Goal: Navigation & Orientation: Find specific page/section

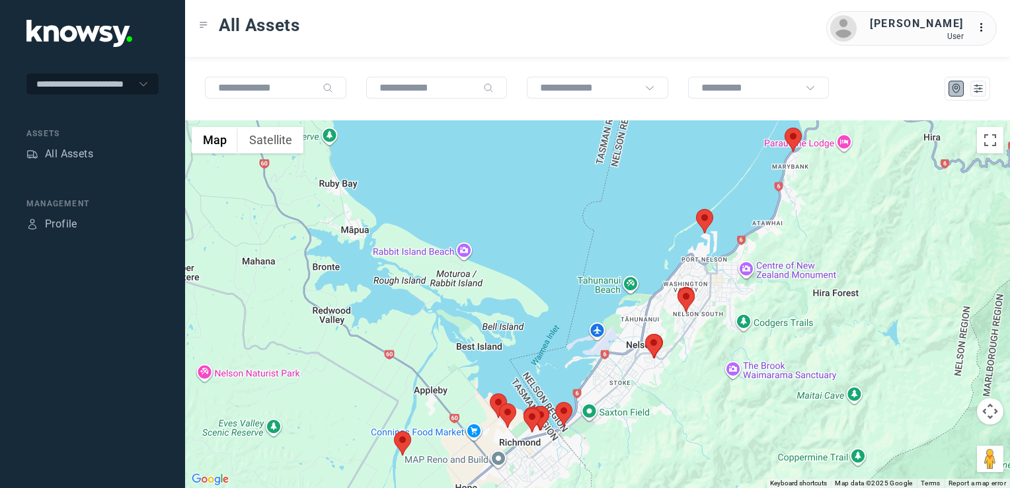
click at [706, 212] on img at bounding box center [704, 221] width 17 height 24
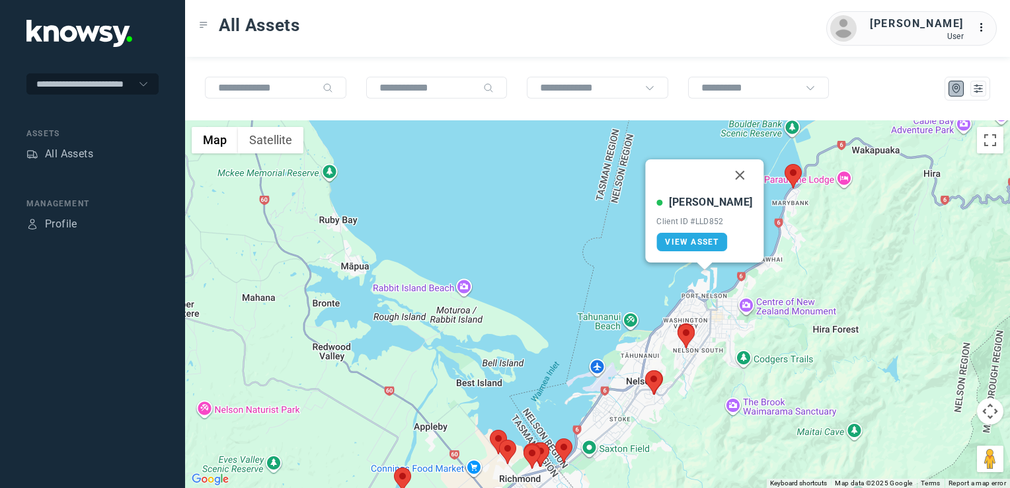
drag, startPoint x: 727, startPoint y: 172, endPoint x: 701, endPoint y: 256, distance: 88.4
click at [727, 172] on button "Close" at bounding box center [740, 175] width 32 height 32
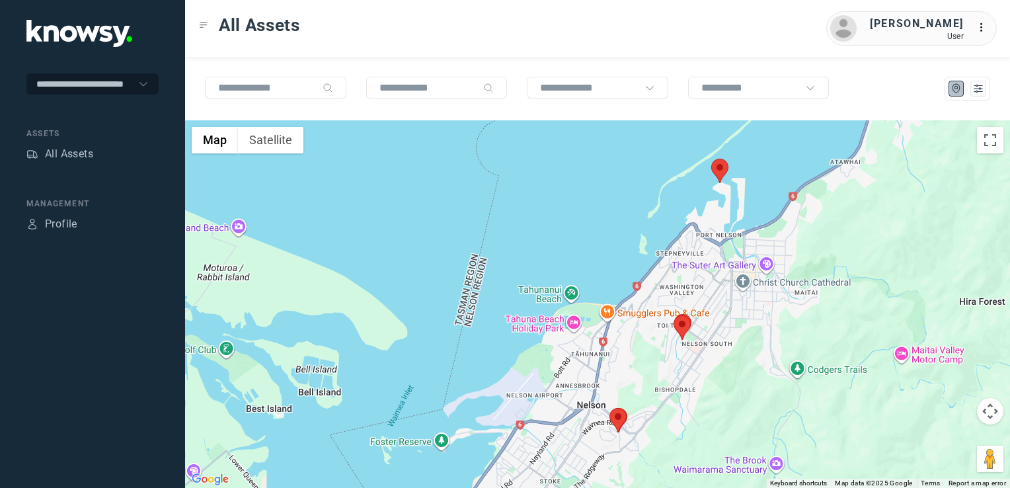
click at [684, 322] on img at bounding box center [681, 327] width 17 height 24
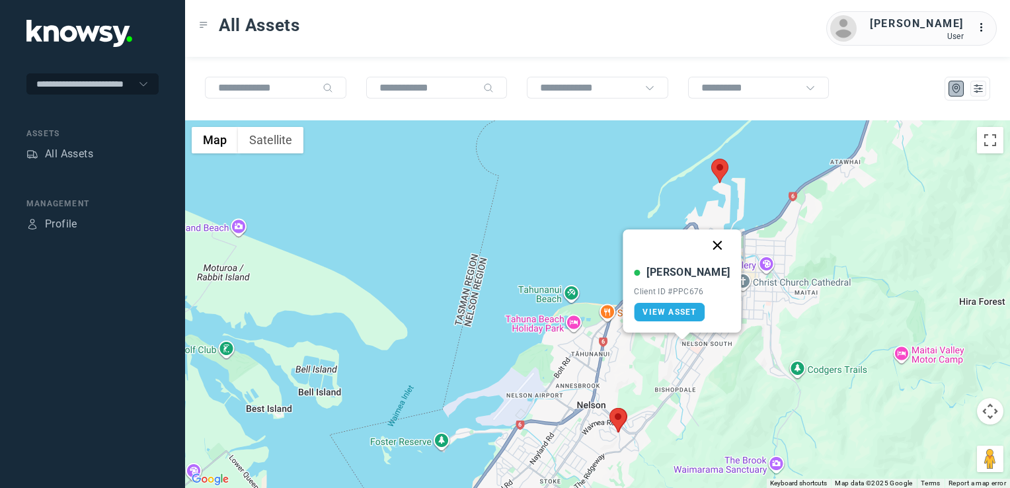
click at [702, 248] on button "Close" at bounding box center [718, 245] width 32 height 32
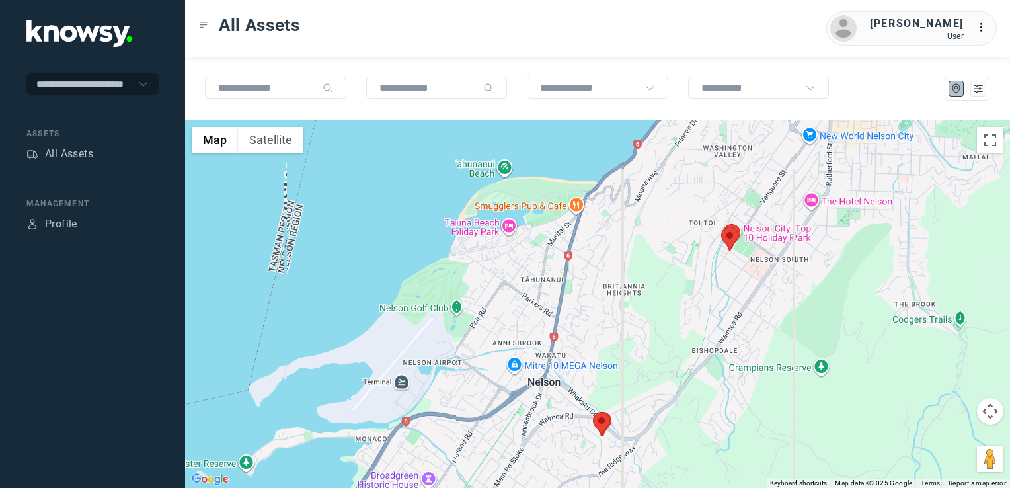
drag, startPoint x: 648, startPoint y: 389, endPoint x: 751, endPoint y: 279, distance: 150.5
click at [751, 279] on div "To navigate, press the arrow keys." at bounding box center [597, 303] width 825 height 367
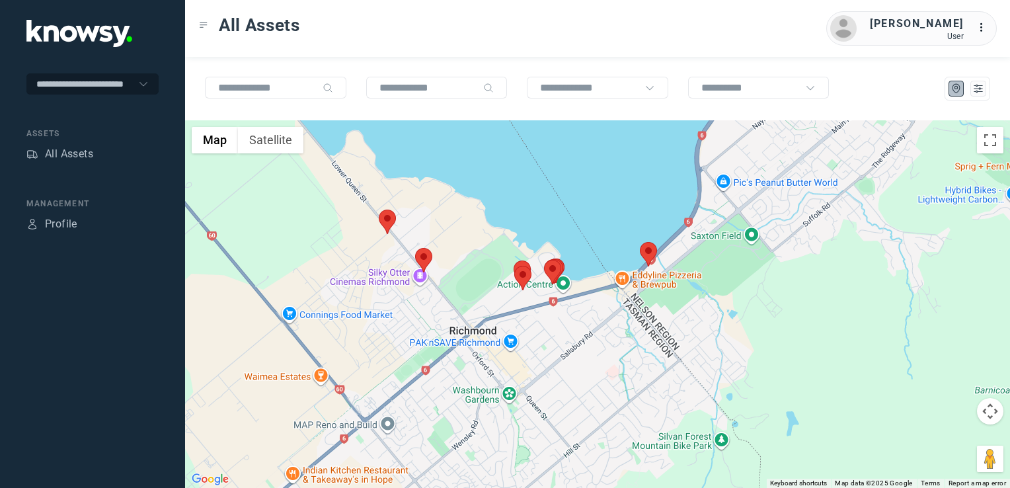
click at [386, 225] on img at bounding box center [387, 221] width 17 height 24
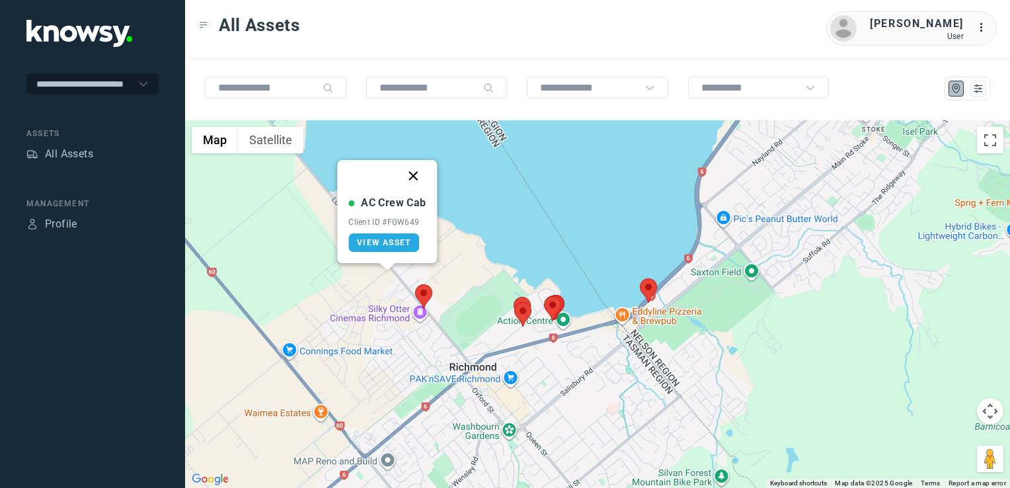
drag, startPoint x: 411, startPoint y: 178, endPoint x: 411, endPoint y: 193, distance: 14.5
click at [411, 180] on button "Close" at bounding box center [414, 176] width 32 height 32
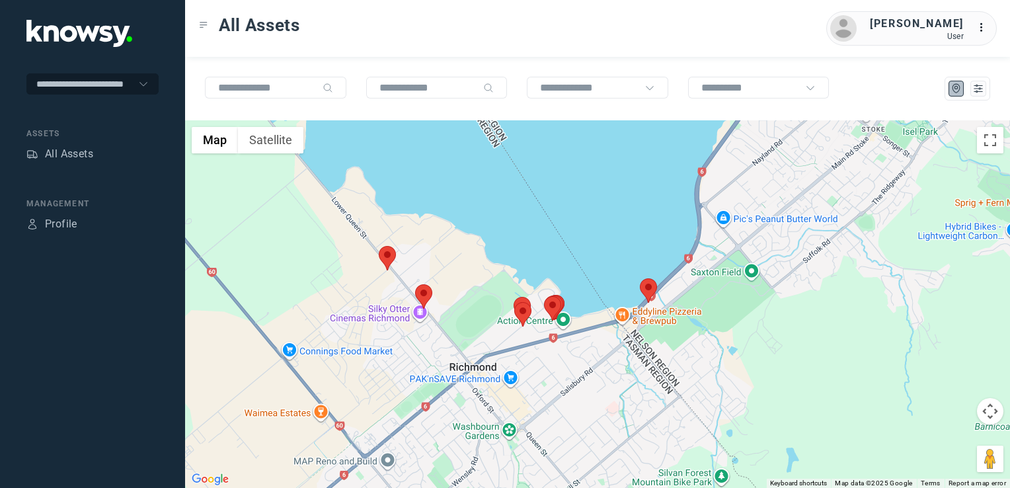
click at [425, 291] on img at bounding box center [423, 296] width 17 height 24
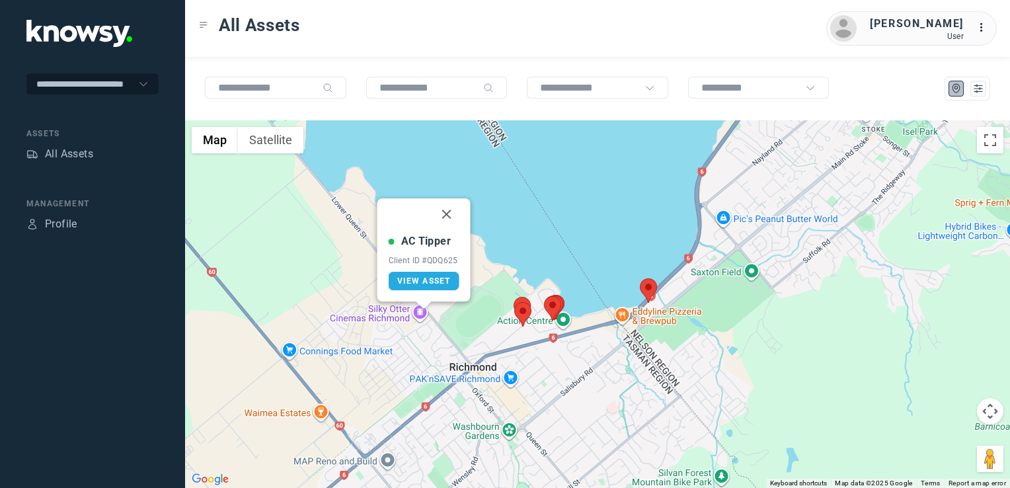
drag, startPoint x: 449, startPoint y: 215, endPoint x: 453, endPoint y: 225, distance: 10.3
click at [449, 215] on button "Close" at bounding box center [447, 214] width 32 height 32
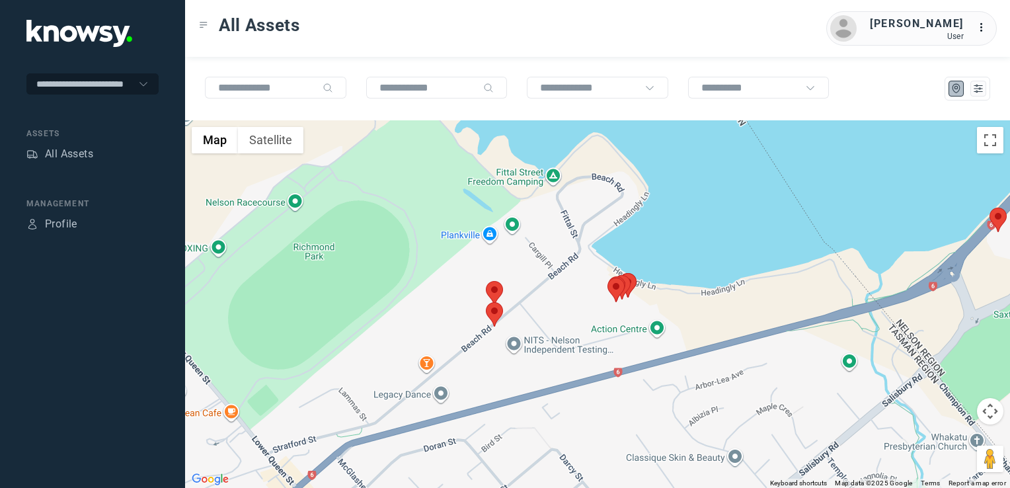
click at [489, 313] on img at bounding box center [494, 314] width 17 height 24
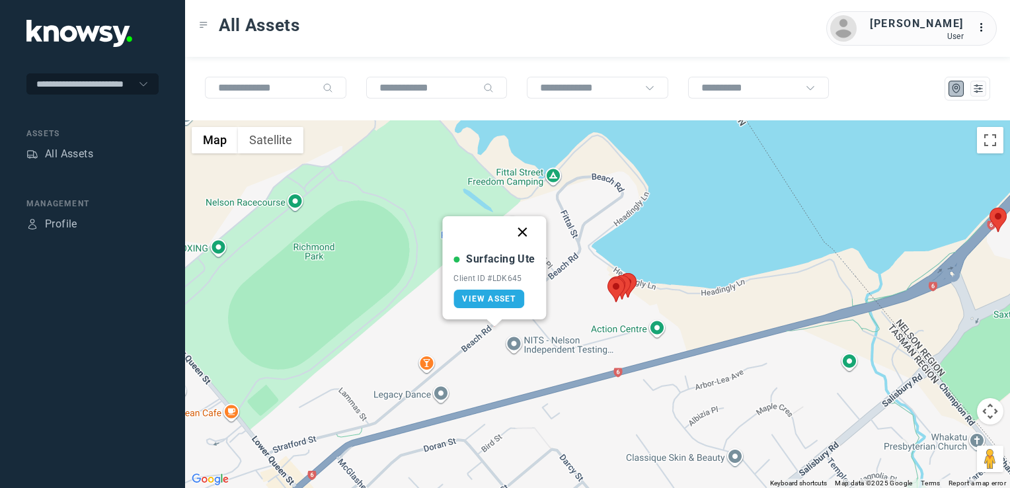
click at [522, 230] on button "Close" at bounding box center [523, 232] width 32 height 32
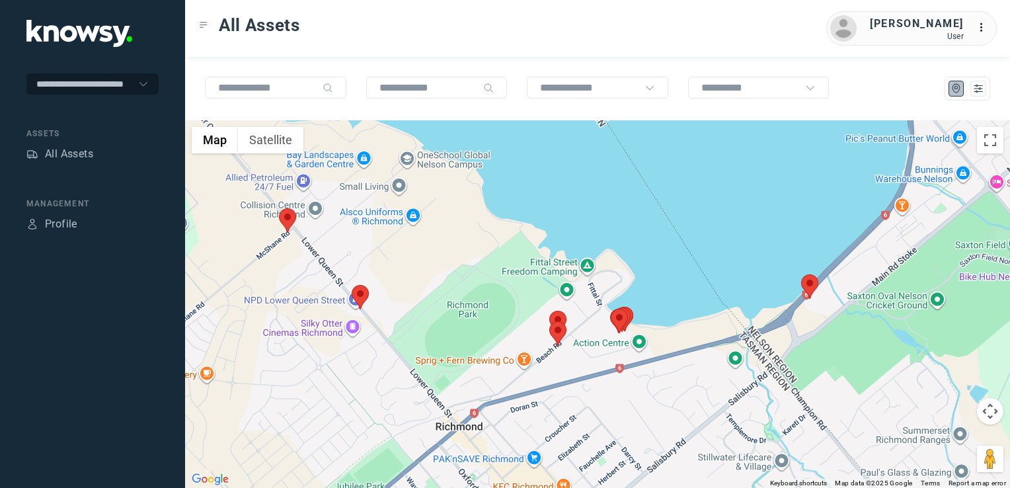
click at [818, 285] on div "To navigate, press the arrow keys." at bounding box center [597, 303] width 825 height 367
click at [812, 285] on img at bounding box center [809, 286] width 17 height 24
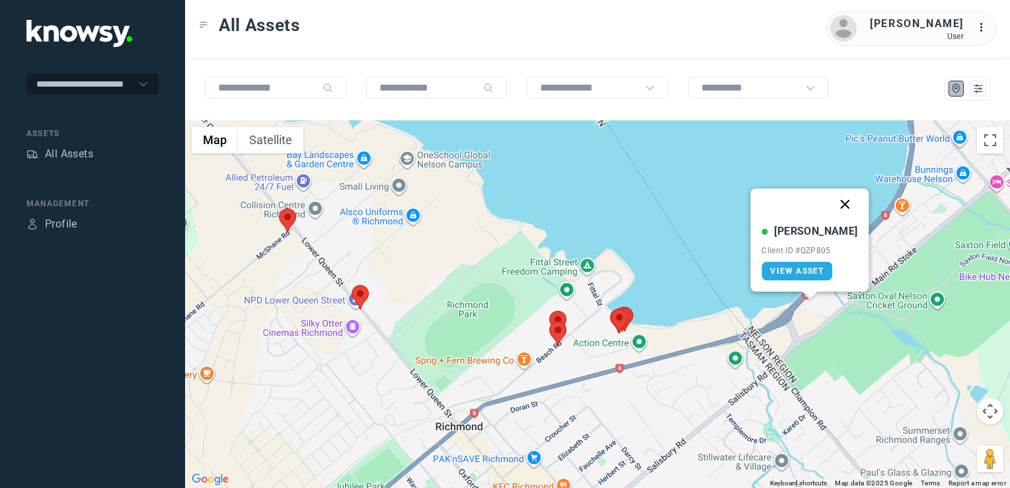
drag, startPoint x: 832, startPoint y: 197, endPoint x: 836, endPoint y: 220, distance: 23.5
click at [832, 200] on button "Close" at bounding box center [845, 204] width 32 height 32
